Goal: Find specific page/section: Find specific page/section

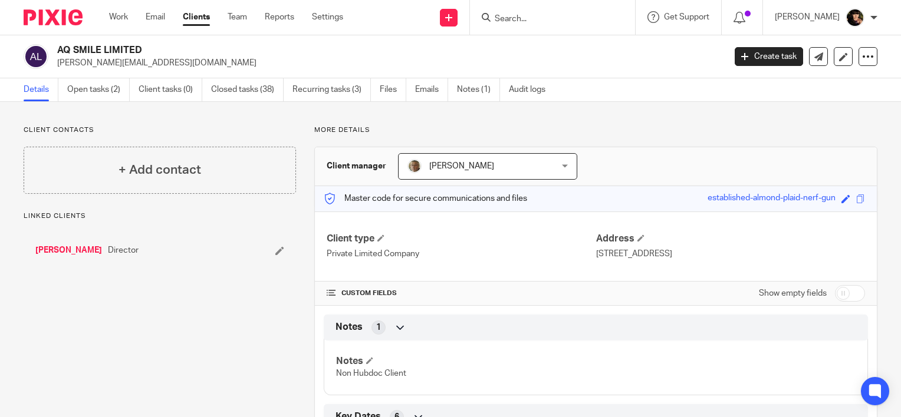
click at [546, 18] on input "Search" at bounding box center [546, 19] width 106 height 11
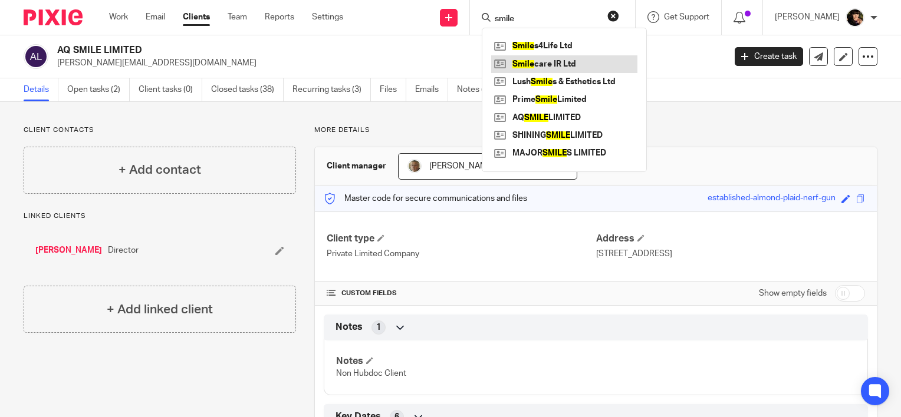
type input "smile"
click at [563, 65] on link at bounding box center [564, 64] width 146 height 18
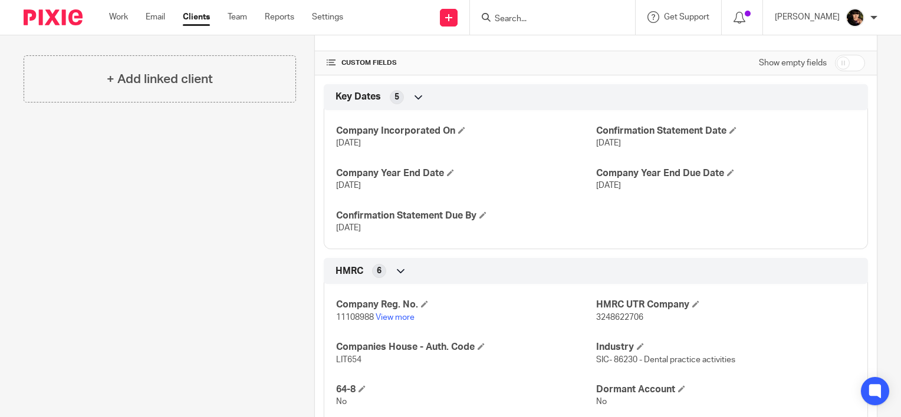
scroll to position [295, 0]
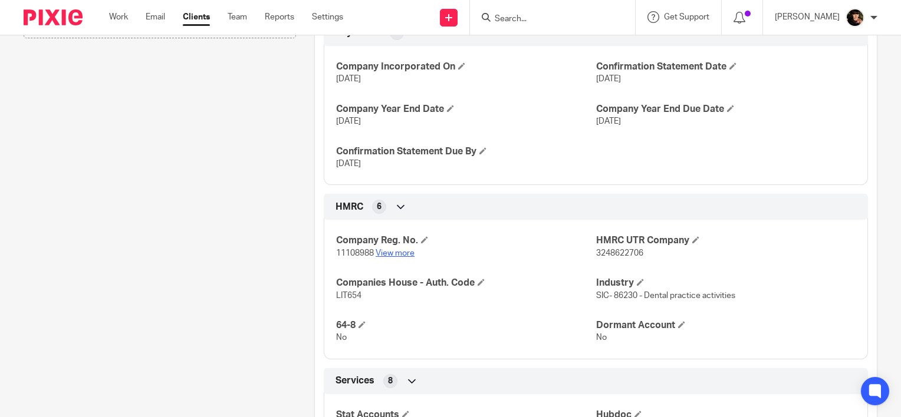
click at [396, 253] on link "View more" at bounding box center [395, 253] width 39 height 8
click at [591, 17] on input "Search" at bounding box center [546, 19] width 106 height 11
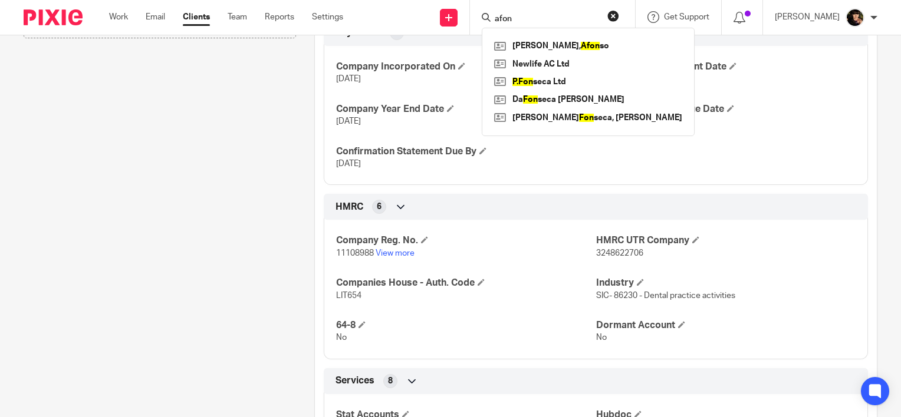
type input "afon"
